Goal: Navigation & Orientation: Find specific page/section

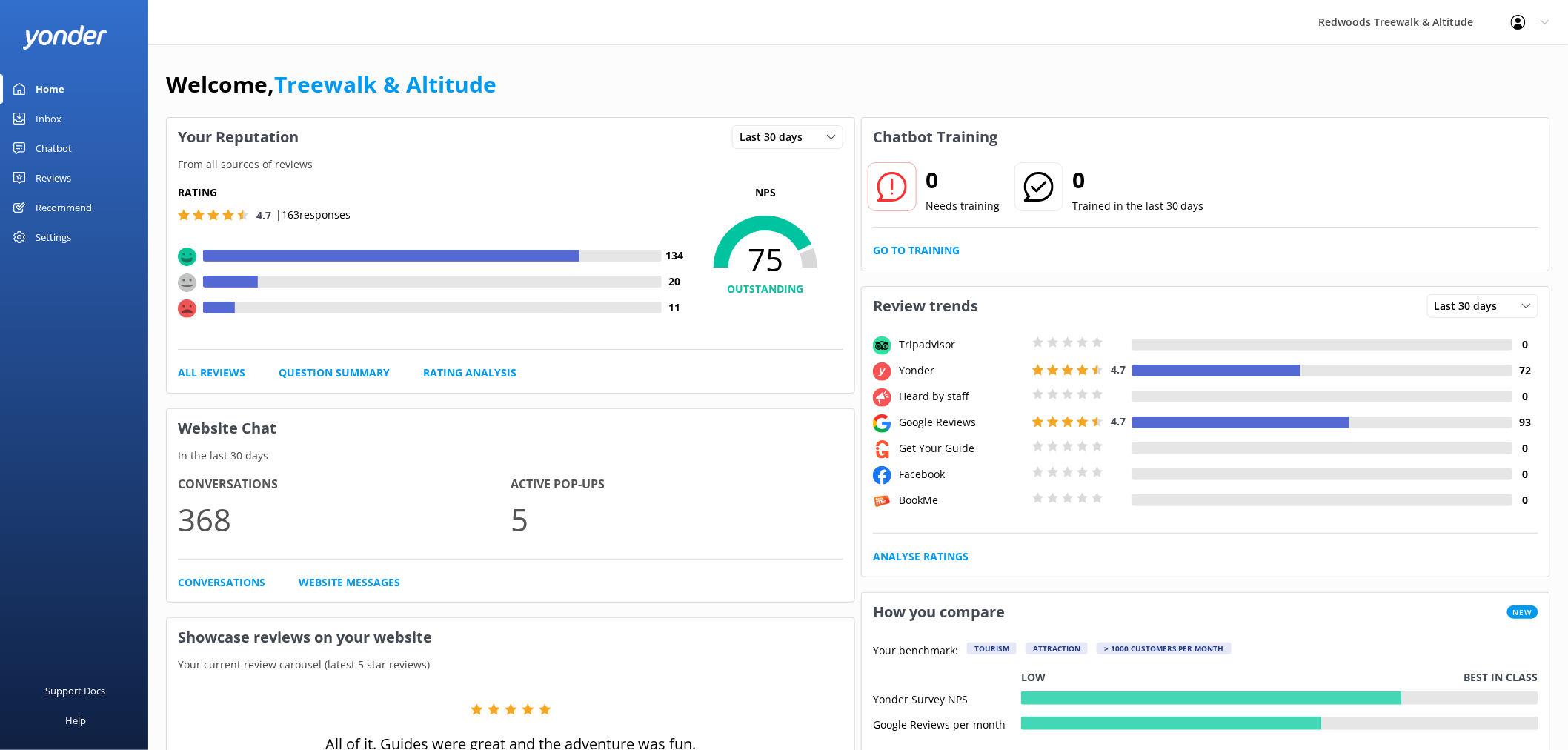
click at [61, 169] on div "Reviews" at bounding box center [53, 178] width 35 height 30
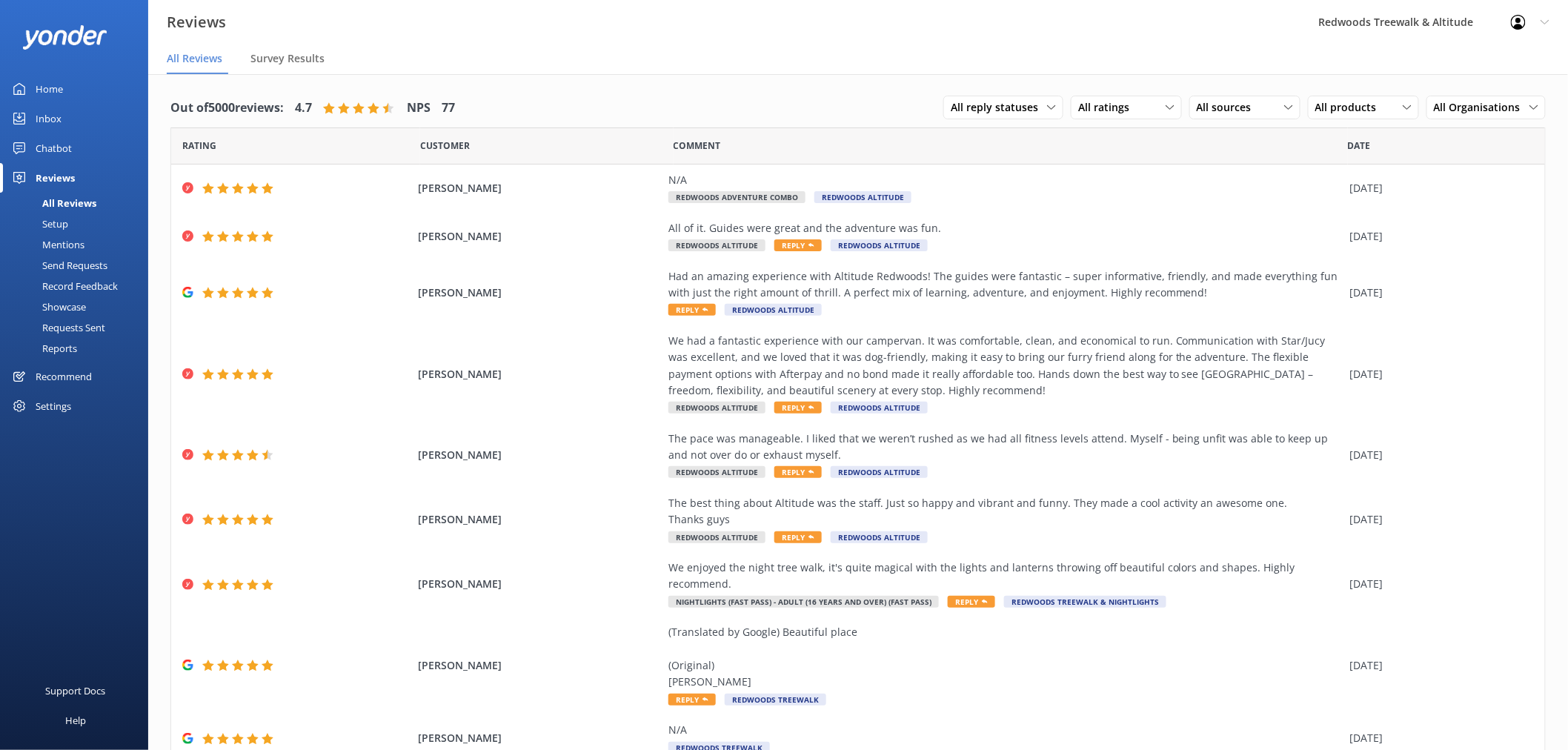
click at [83, 80] on link "Home" at bounding box center [74, 89] width 148 height 30
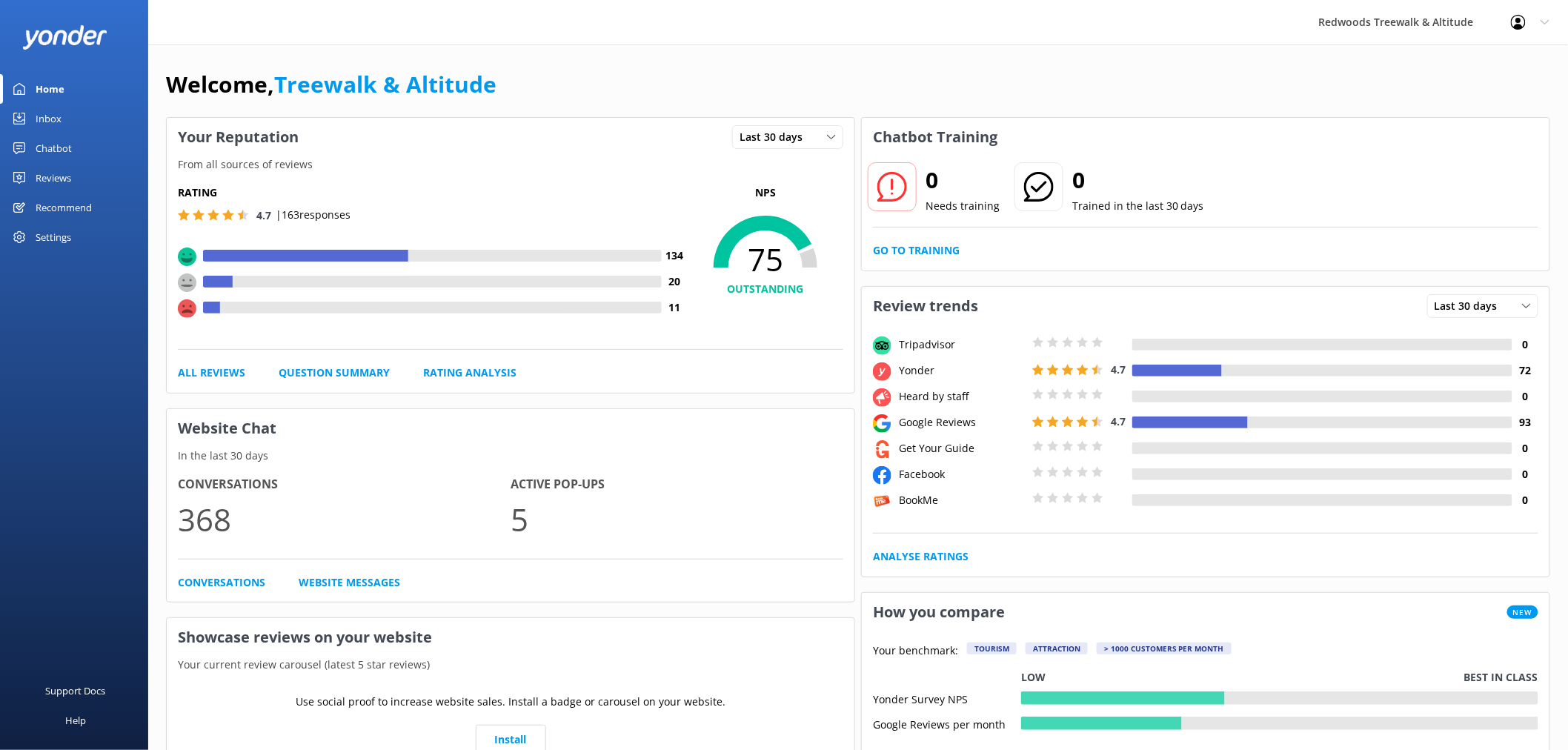
click at [68, 119] on link "Inbox" at bounding box center [74, 119] width 148 height 30
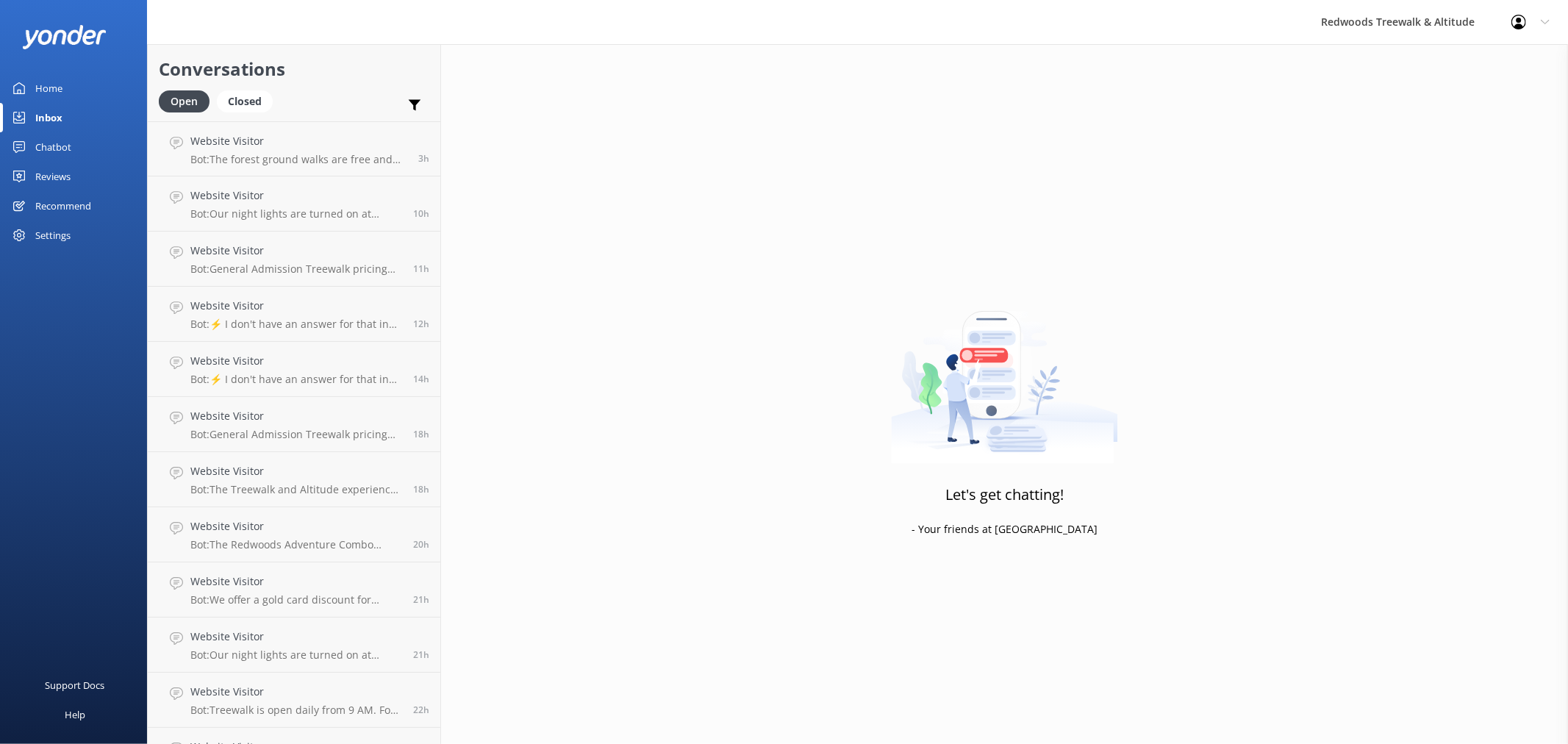
click at [39, 85] on div "Home" at bounding box center [49, 88] width 28 height 29
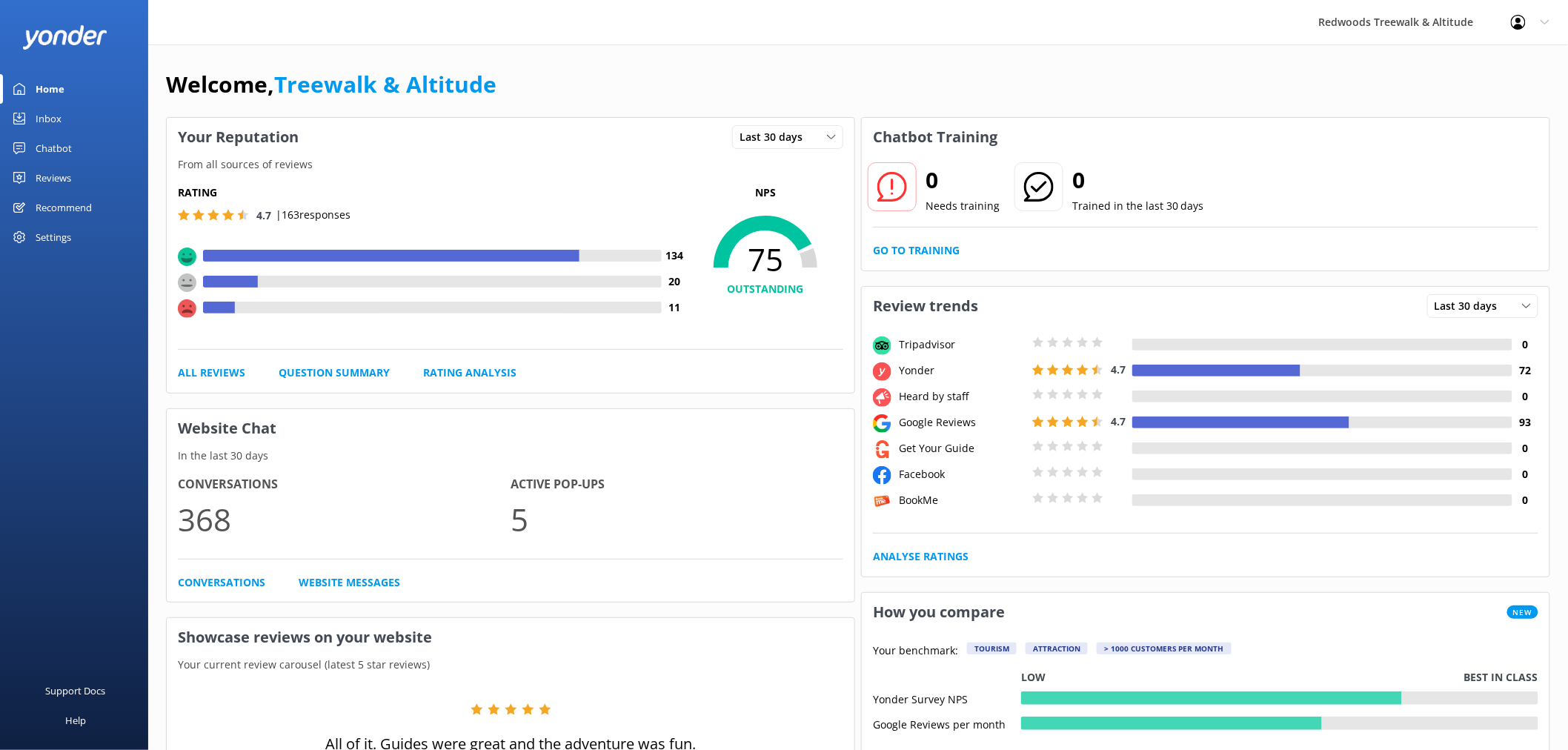
click at [105, 172] on link "Reviews" at bounding box center [74, 178] width 148 height 30
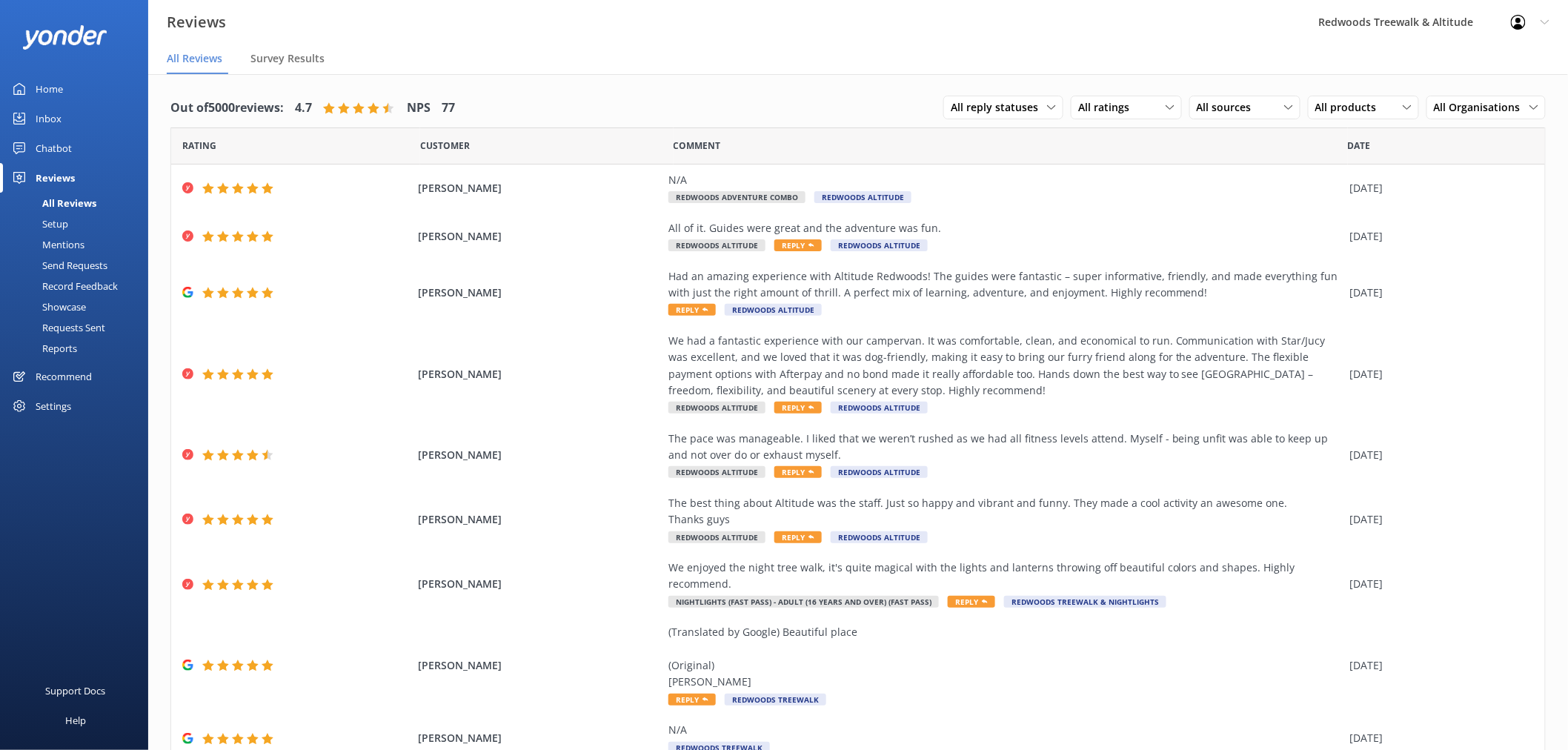
click at [105, 107] on link "Inbox" at bounding box center [74, 119] width 148 height 30
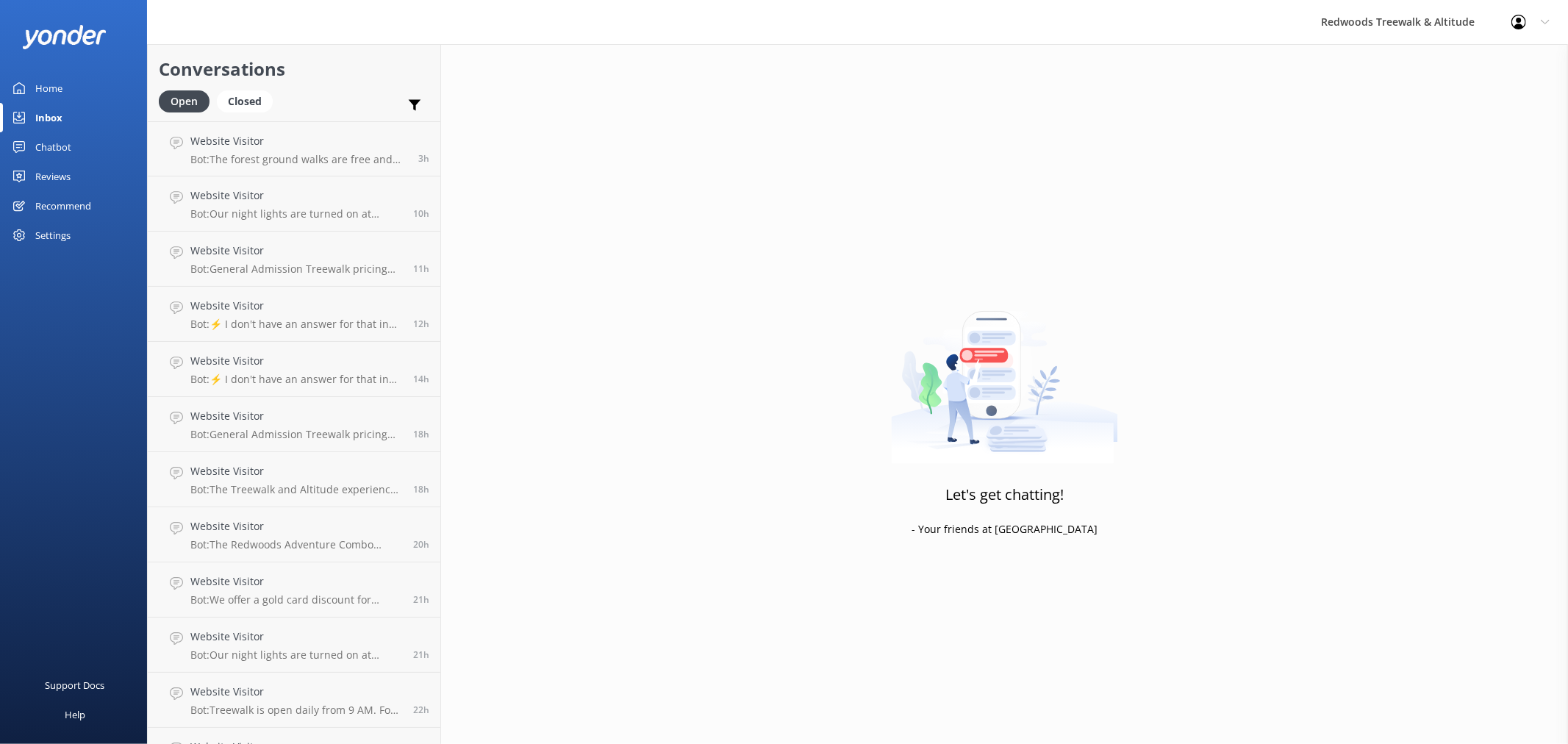
click at [104, 107] on link "Inbox" at bounding box center [73, 118] width 147 height 29
click at [101, 86] on link "Home" at bounding box center [73, 88] width 147 height 29
